Goal: Unclear: Browse casually

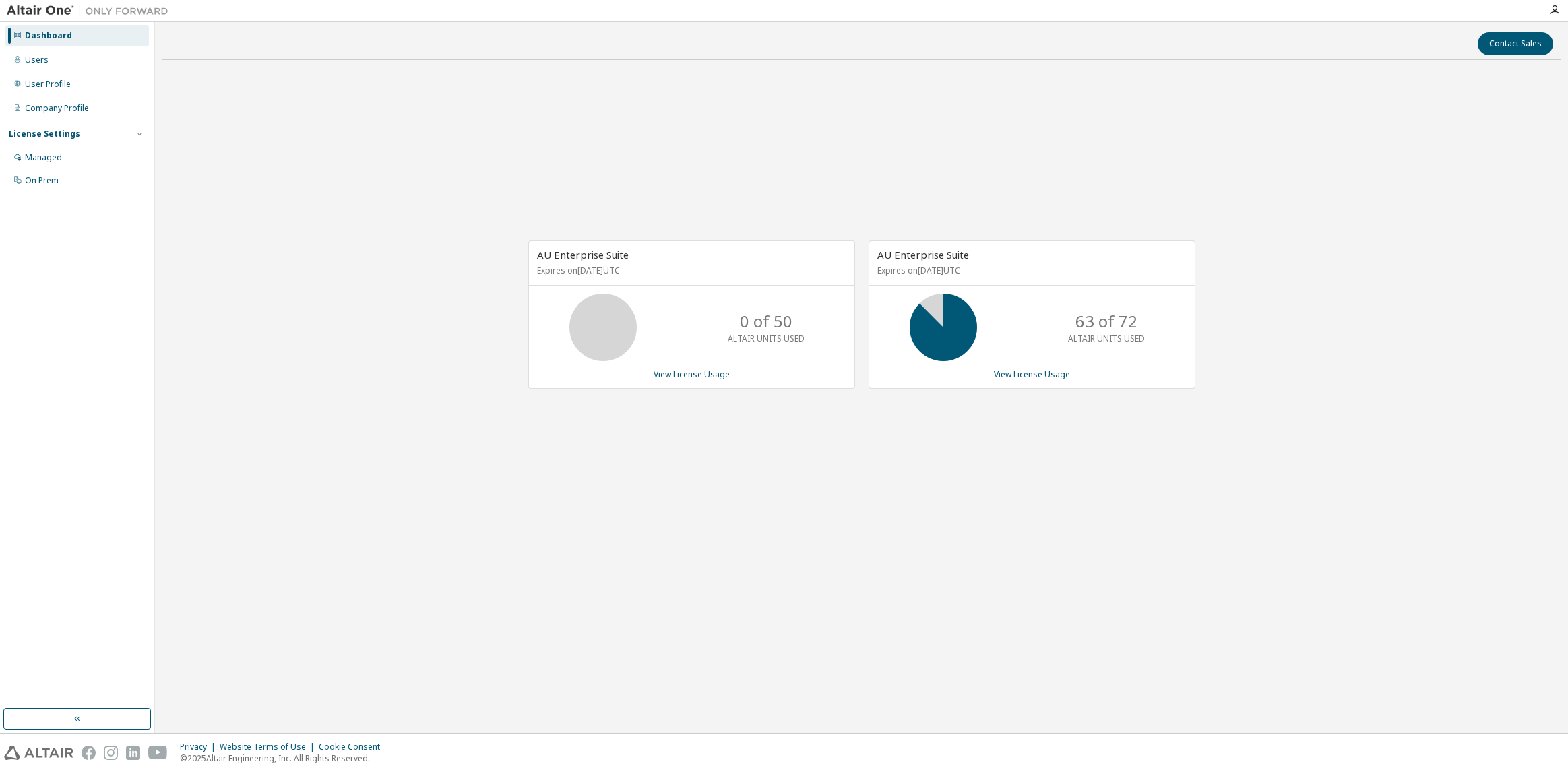
click at [689, 583] on div "Contact Sales AU Enterprise Suite Expires on [DATE] UTC 0 of 50 ALTAIR UNITS US…" at bounding box center [861, 377] width 1400 height 698
click at [308, 256] on div "AU Enterprise Suite Expires on [DATE] UTC 0 of 50 ALTAIR UNITS USED View Licens…" at bounding box center [861, 322] width 1400 height 502
